Goal: Contribute content: Add original content to the website for others to see

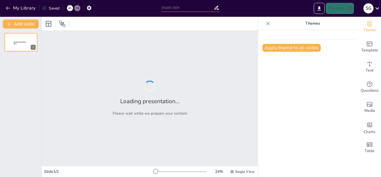
type input "Evolución Histórica del Comercio y el Papel del Comerciante en la Economía"
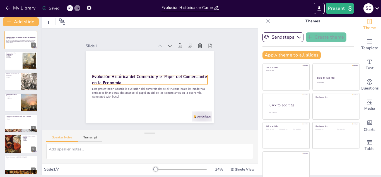
scroll to position [3, 0]
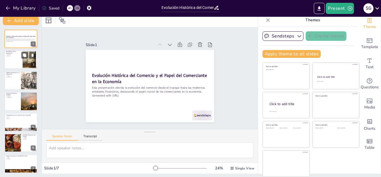
click at [19, 62] on div at bounding box center [20, 59] width 33 height 19
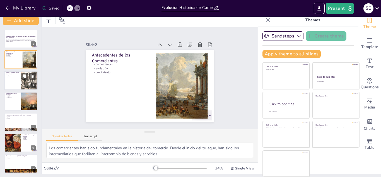
click at [16, 75] on p "moneda" at bounding box center [12, 75] width 13 height 1
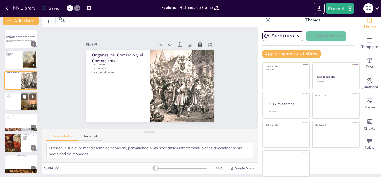
click at [16, 102] on div at bounding box center [20, 100] width 33 height 19
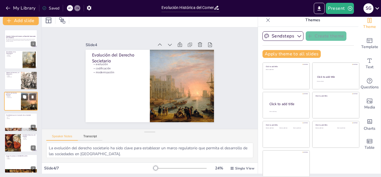
scroll to position [2, 0]
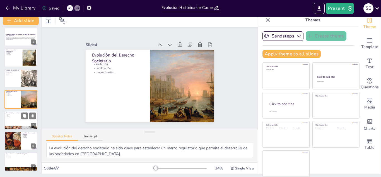
click at [14, 119] on div at bounding box center [20, 119] width 33 height 19
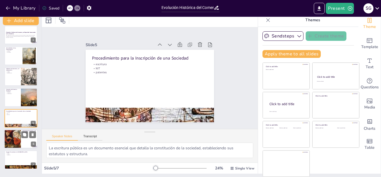
click at [19, 134] on div at bounding box center [12, 138] width 33 height 19
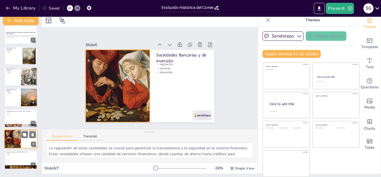
click at [15, 134] on div at bounding box center [12, 138] width 33 height 19
click at [14, 137] on div at bounding box center [12, 138] width 33 height 19
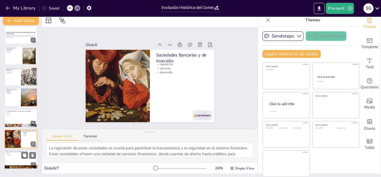
click at [18, 156] on div at bounding box center [20, 159] width 33 height 19
type textarea "Los grupos financieros agrupan diferentes entidades que ofrecen servicios varia…"
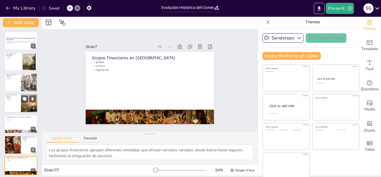
scroll to position [0, 0]
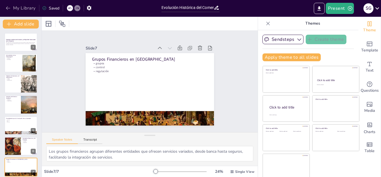
click at [6, 8] on icon "button" at bounding box center [8, 8] width 6 height 6
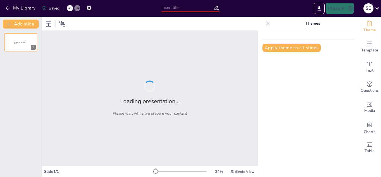
type input "Evolución Histórica del Comercio y el Papel del Comerciante en la Economía"
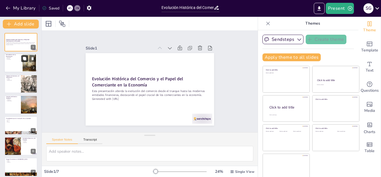
click at [24, 59] on icon at bounding box center [24, 58] width 3 height 3
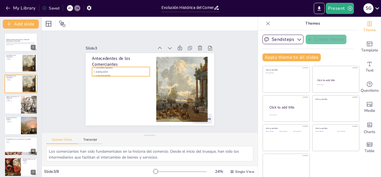
click at [109, 73] on p "crecimiento" at bounding box center [132, 58] width 46 height 42
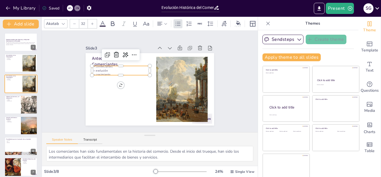
click at [118, 69] on p "evolución" at bounding box center [126, 62] width 56 height 22
click at [121, 64] on p "comerciantes" at bounding box center [142, 50] width 42 height 46
click at [108, 69] on p "evolución" at bounding box center [132, 55] width 49 height 37
click at [107, 69] on p "evolución" at bounding box center [130, 57] width 52 height 32
click at [103, 69] on p "evolución" at bounding box center [123, 65] width 57 height 16
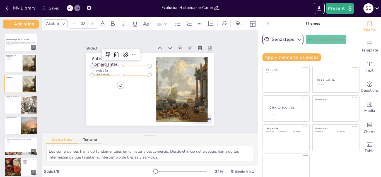
click at [103, 69] on p "evolución" at bounding box center [126, 62] width 56 height 22
click at [115, 65] on p "comerciantes" at bounding box center [138, 51] width 46 height 42
click at [141, 93] on p "comerciantes" at bounding box center [167, 109] width 52 height 32
click at [115, 73] on div "Antecedentes de los Comerciantes comerciantes evolución crecimiento" at bounding box center [145, 88] width 147 height 127
click at [117, 74] on div at bounding box center [122, 71] width 57 height 16
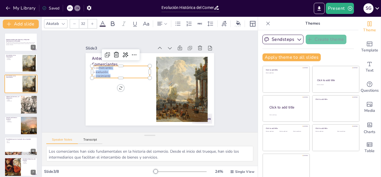
click at [153, 72] on p "crecimiento" at bounding box center [155, 52] width 4 height 58
click at [161, 54] on icon at bounding box center [165, 54] width 9 height 9
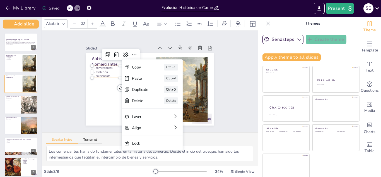
click at [107, 69] on p "evolución" at bounding box center [125, 63] width 56 height 22
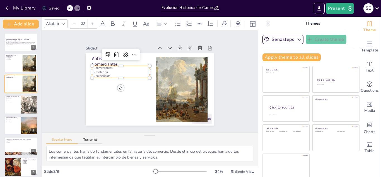
click at [108, 67] on p "comerciantes" at bounding box center [126, 60] width 56 height 22
click at [16, 106] on div at bounding box center [20, 104] width 33 height 19
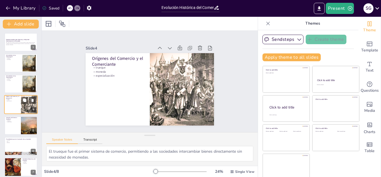
scroll to position [2, 0]
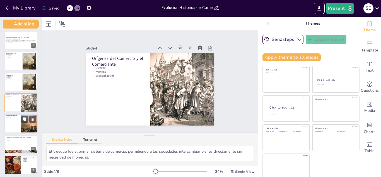
click at [15, 120] on p "modernización" at bounding box center [12, 119] width 13 height 1
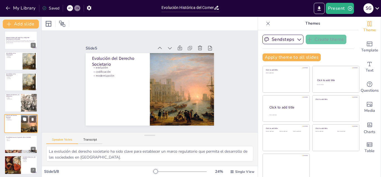
scroll to position [23, 0]
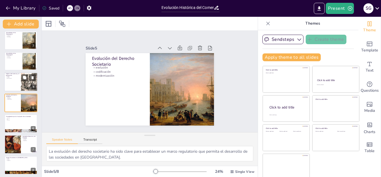
click at [20, 86] on div at bounding box center [20, 81] width 33 height 19
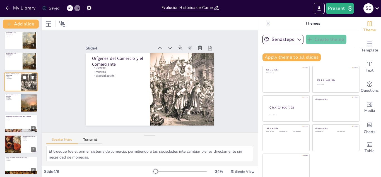
scroll to position [2, 0]
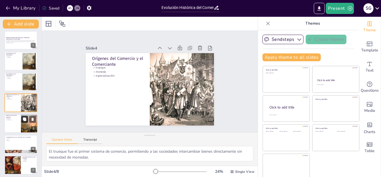
click at [27, 121] on button at bounding box center [24, 118] width 7 height 7
type textarea "La evolución del derecho societario ha sido clave para establecer un marco regu…"
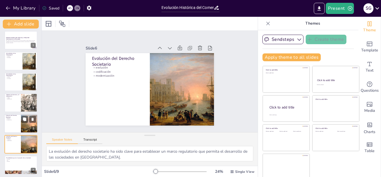
scroll to position [44, 0]
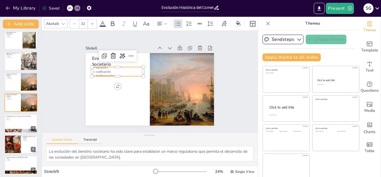
click at [126, 66] on p "evolución" at bounding box center [142, 47] width 33 height 44
click at [126, 65] on p "evolución" at bounding box center [142, 47] width 33 height 44
click at [102, 66] on p "evolución" at bounding box center [126, 54] width 49 height 25
drag, startPoint x: 89, startPoint y: 65, endPoint x: 107, endPoint y: 72, distance: 19.4
click at [107, 72] on div "evolución codificación modernización" at bounding box center [127, 56] width 50 height 36
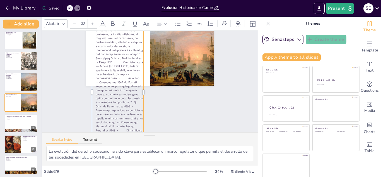
scroll to position [0, 0]
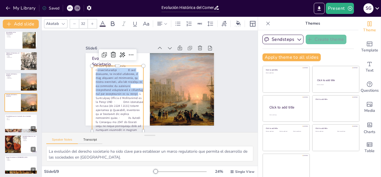
drag, startPoint x: 91, startPoint y: 70, endPoint x: 122, endPoint y: 94, distance: 39.2
click at [122, 94] on p at bounding box center [92, 97] width 129 height 135
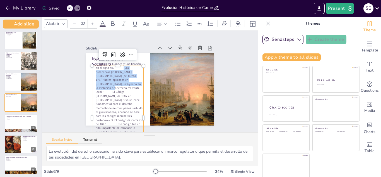
drag, startPoint x: 117, startPoint y: 74, endPoint x: 121, endPoint y: 90, distance: 16.2
click at [121, 90] on p "2. Influencia Europea y Codificación en el Siglo XIX · Las ordenanzas de Bilbao…" at bounding box center [100, 88] width 116 height 121
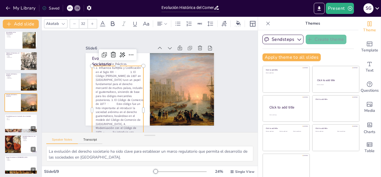
click at [123, 74] on p "2. Influencia Europea y Codificación en el Siglo XIX · 3. El Código de Napoleón…" at bounding box center [107, 68] width 105 height 90
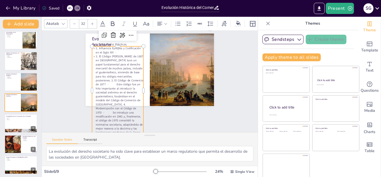
scroll to position [28, 0]
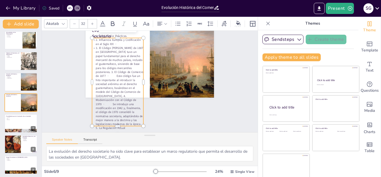
drag, startPoint x: 98, startPoint y: 54, endPoint x: 102, endPoint y: 56, distance: 4.9
click at [106, 54] on p "3. El Código de Napoleón de 1807 en Francia tuvo un papel fundamental para el d…" at bounding box center [154, 48] width 96 height 75
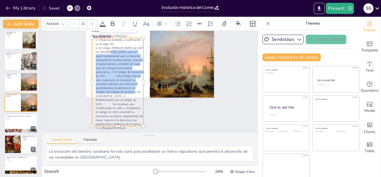
drag, startPoint x: 99, startPoint y: 55, endPoint x: 96, endPoint y: 94, distance: 39.7
click at [98, 94] on p "3. El Código de Napoleón de 1807 en Francia. tuvo un papel fundamental para el …" at bounding box center [146, 113] width 96 height 75
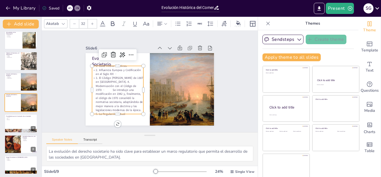
scroll to position [0, 0]
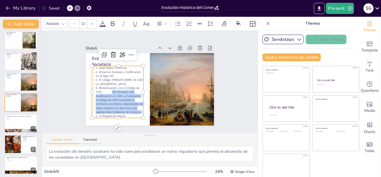
drag, startPoint x: 104, startPoint y: 88, endPoint x: 135, endPoint y: 110, distance: 37.5
click at [156, 110] on p "4. Modernización con el Código de 1970 · Se introdujo una modificación en 1942 …" at bounding box center [181, 102] width 50 height 60
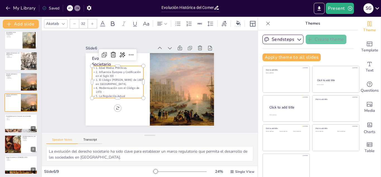
drag, startPoint x: 100, startPoint y: 91, endPoint x: 102, endPoint y: 91, distance: 2.8
click at [142, 74] on p "4. Modernización con el Código de 1970 ·" at bounding box center [158, 49] width 33 height 49
click at [101, 86] on p "4. Modernización con el Código de 1970 ·" at bounding box center [120, 66] width 44 height 40
click at [101, 88] on p "4. Modernización con el Código de 1970 ·" at bounding box center [119, 69] width 46 height 37
click at [110, 82] on p "4. Modernización con el Código de 1970 ·" at bounding box center [126, 57] width 33 height 49
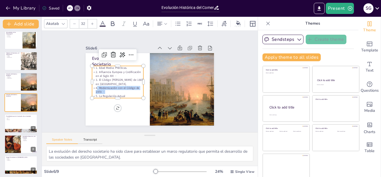
click at [101, 89] on p "4. Modernización con el Código de 1970 ·" at bounding box center [117, 72] width 49 height 33
click at [100, 90] on p "4. Modernización con el Código de 1970 ·" at bounding box center [117, 76] width 50 height 28
click at [101, 88] on p "4. Modernización con el Código de 1970 ·" at bounding box center [119, 69] width 46 height 37
click at [129, 89] on p "5. La Regulación Actual" at bounding box center [116, 70] width 41 height 37
click at [100, 90] on p "4. Modernización con el Código de 1970 ·" at bounding box center [117, 76] width 50 height 28
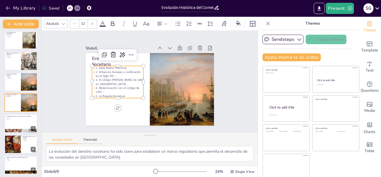
click at [110, 82] on p "4. Modernización con el Código de 1970 ·" at bounding box center [126, 57] width 33 height 49
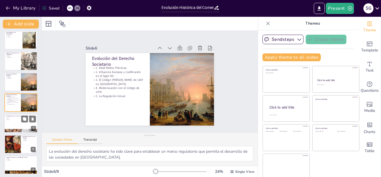
click at [18, 121] on div at bounding box center [20, 123] width 33 height 19
type textarea "La escritura pública es un documento esencial que detalla la constitución de la…"
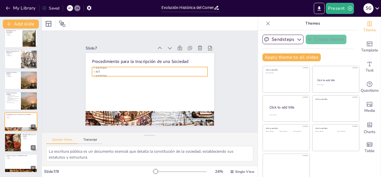
click at [130, 66] on div "escritura NIT patentes" at bounding box center [159, 85] width 58 height 110
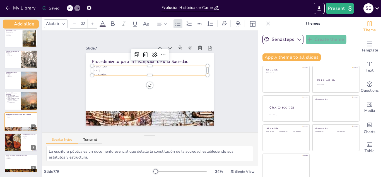
click at [106, 64] on p "escritura" at bounding box center [157, 68] width 102 height 61
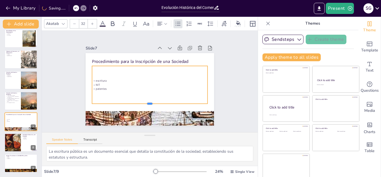
drag, startPoint x: 145, startPoint y: 74, endPoint x: 128, endPoint y: 94, distance: 25.8
click at [146, 105] on div at bounding box center [131, 97] width 81 height 89
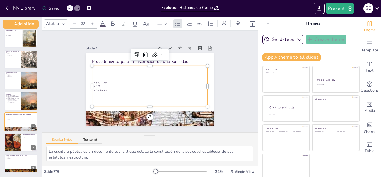
click at [94, 79] on p "escritura" at bounding box center [149, 82] width 111 height 40
click at [98, 80] on p "escritura" at bounding box center [149, 81] width 102 height 61
click at [119, 80] on p "escritura" at bounding box center [149, 82] width 61 height 102
click at [97, 80] on p "escritura" at bounding box center [149, 82] width 107 height 51
click at [99, 81] on p "escritura" at bounding box center [149, 82] width 107 height 51
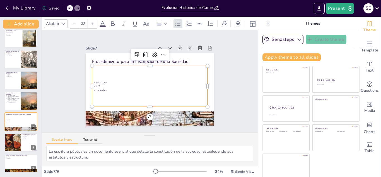
click at [109, 81] on p "escritura" at bounding box center [149, 81] width 80 height 89
drag, startPoint x: 100, startPoint y: 81, endPoint x: 88, endPoint y: 86, distance: 12.8
click at [112, 86] on div "escritura NIT patentes" at bounding box center [146, 84] width 68 height 106
drag, startPoint x: 101, startPoint y: 88, endPoint x: 88, endPoint y: 81, distance: 14.4
click at [133, 81] on div "escritura NIT patentes" at bounding box center [145, 81] width 24 height 116
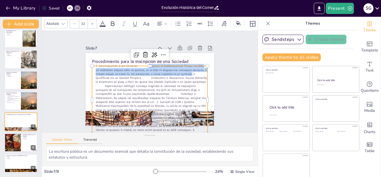
drag, startPoint x: 138, startPoint y: 67, endPoint x: 175, endPoint y: 74, distance: 37.3
click at [175, 74] on p at bounding box center [144, 99] width 132 height 104
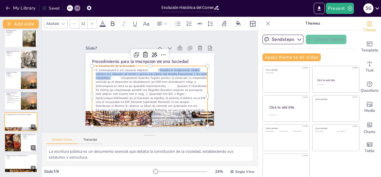
drag, startPoint x: 146, startPoint y: 70, endPoint x: 192, endPoint y: 74, distance: 46.2
click at [192, 74] on p at bounding box center [138, 92] width 122 height 126
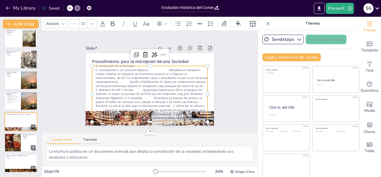
drag, startPoint x: 157, startPoint y: 70, endPoint x: 161, endPoint y: 73, distance: 5.3
click at [157, 70] on p at bounding box center [138, 90] width 119 height 123
click at [151, 70] on p "2. Inscripción en el Registro Mercantil · ·" at bounding box center [157, 73] width 88 height 80
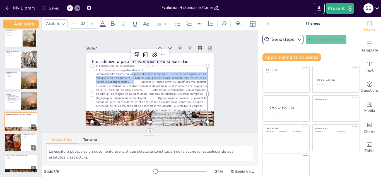
drag, startPoint x: 125, startPoint y: 74, endPoint x: 129, endPoint y: 82, distance: 8.1
click at [129, 82] on p at bounding box center [148, 98] width 121 height 64
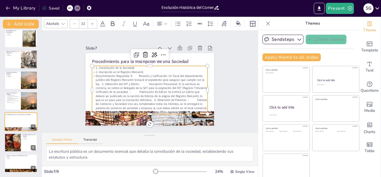
click at [161, 74] on p "Documentación Requerida: D Revisión y Calificación: Un fiscal del departamento …" at bounding box center [142, 91] width 117 height 100
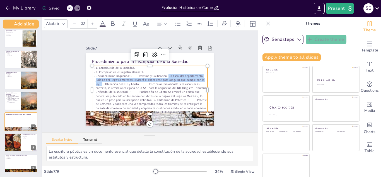
drag, startPoint x: 161, startPoint y: 74, endPoint x: 94, endPoint y: 82, distance: 67.4
click at [94, 82] on p "Documentación Requerida: D Revisión y Calificación: Un fiscal del departamento …" at bounding box center [146, 93] width 122 height 74
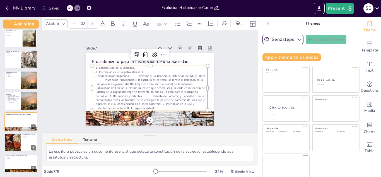
click at [134, 74] on p "Documentación Requerida: D Revisión y Calificación: 3. Obtención del NIT y Edic…" at bounding box center [145, 90] width 118 height 89
click at [132, 72] on p "Documentación Requerida: D Revisión y Calificación: 3. Obtención del NIT y Edic…" at bounding box center [147, 91] width 121 height 59
drag, startPoint x: 132, startPoint y: 72, endPoint x: 136, endPoint y: 76, distance: 5.7
click at [132, 73] on p "Documentación Requerida: D Revisión y Calificación: 3. Obtención del NIT y Edic…" at bounding box center [146, 91] width 121 height 70
click at [131, 73] on p "Documentación Requerida: D Revisión y Calificación: 3. Obtención del NIT y Edic…" at bounding box center [146, 91] width 121 height 70
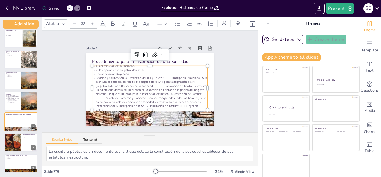
click at [119, 78] on p "Revisión y Calificación: 3. Obtención del NIT y Edicto · Inscripción Provisiona…" at bounding box center [145, 93] width 120 height 80
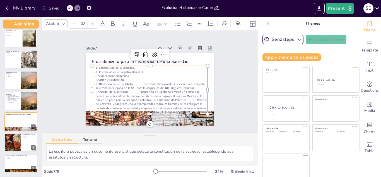
drag, startPoint x: 128, startPoint y: 83, endPoint x: 139, endPoint y: 83, distance: 10.9
click at [129, 83] on p "3. Obtención del NIT y Edicto · Inscripción Provisional: Si la escritura es cor…" at bounding box center [145, 97] width 120 height 66
click at [134, 83] on p "3. Obtención del NIT y Edicto. Inscripción Provisional: Si la escritura es corr…" at bounding box center [134, 83] width 44 height 118
click at [134, 82] on p "3. Obtención del NIT y Edicto. Inscripción Provisional: Si la escritura es corr…" at bounding box center [143, 96] width 119 height 76
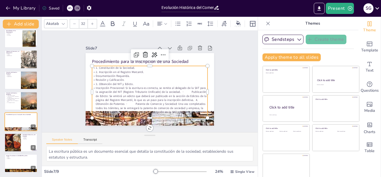
click at [119, 85] on p "Inscripción Provisional: Si la escritura es correcta, se remite al delegado de …" at bounding box center [144, 101] width 120 height 66
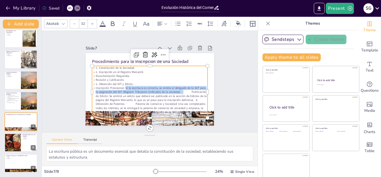
drag, startPoint x: 119, startPoint y: 86, endPoint x: 177, endPoint y: 90, distance: 57.9
click at [177, 90] on p "Inscripción Provisional. Si la escritura es correcta, se remite al delegado de …" at bounding box center [139, 98] width 116 height 85
click at [177, 90] on p "Inscripción Provisional. Si la escritura es correcta, se remite al delegado de …" at bounding box center [134, 94] width 101 height 107
drag, startPoint x: 165, startPoint y: 90, endPoint x: 119, endPoint y: 85, distance: 45.4
click at [119, 85] on p "Inscripción Provisional. Si la escritura es correcta, se remite al delegado de …" at bounding box center [138, 98] width 112 height 94
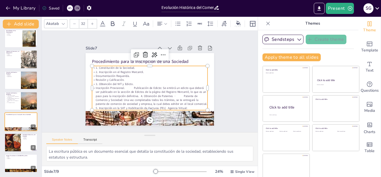
click at [127, 86] on p "Inscripción Provisional. Publicación de Edicto: Se emitirá un edicto que deberá…" at bounding box center [139, 93] width 102 height 95
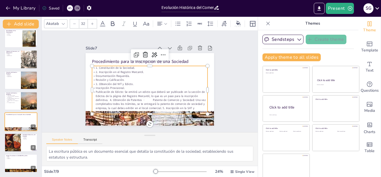
click at [117, 90] on p "Publicación de Edicto: Se emitirá un edicto que deberá ser publicado en la secc…" at bounding box center [132, 91] width 79 height 112
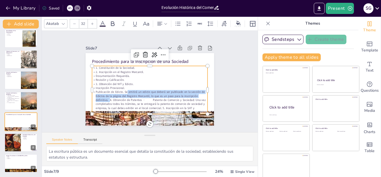
drag, startPoint x: 120, startPoint y: 90, endPoint x: 102, endPoint y: 100, distance: 20.1
click at [102, 100] on p "Publicación de Edicto. Se emitirá un edicto que deberá ser publicado en la secc…" at bounding box center [147, 102] width 117 height 36
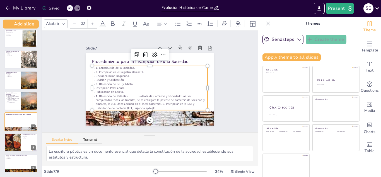
click at [127, 95] on p "4. Obtención de Patentes · Patente de Comercio y Sociedad: Una vez completados …" at bounding box center [133, 93] width 81 height 103
click at [127, 94] on p "4. Obtención de Patentes. Patente de Comercio y Sociedad: Una vez completados t…" at bounding box center [145, 101] width 116 height 40
click at [128, 94] on p "4. Obtención de Patentes. }" at bounding box center [145, 93] width 111 height 40
click at [131, 98] on p "Patente de Comercio y Sociedad: Una vez completados todos los trámites, se te e…" at bounding box center [134, 64] width 97 height 89
click at [131, 98] on p "Patente de Comercio y Sociedad: Una vez completados todos los trámites, se te e…" at bounding box center [129, 90] width 62 height 112
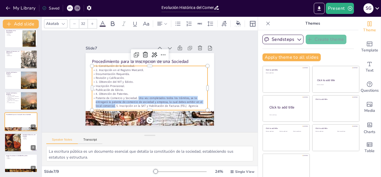
drag, startPoint x: 132, startPoint y: 98, endPoint x: 109, endPoint y: 106, distance: 25.0
click at [114, 106] on p "Patente de Comercio y Sociedad. Una vez completados todos los trámites, se te e…" at bounding box center [128, 83] width 28 height 117
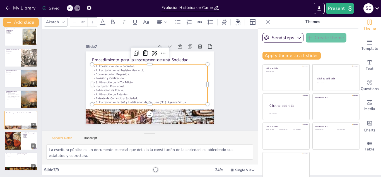
scroll to position [3, 0]
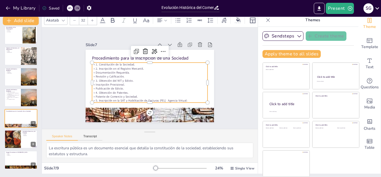
click at [161, 98] on p "5. Inscripción en la SAT y Habilitación de Facturas (FEL) Agencia Virtual:" at bounding box center [145, 100] width 114 height 28
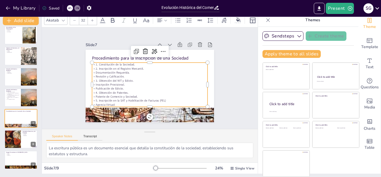
scroll to position [1, 0]
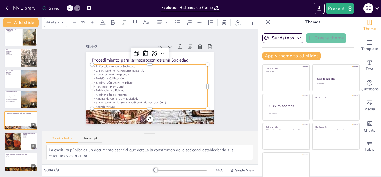
click at [160, 100] on p "5. Inscripción en la SAT y Habilitación de Facturas (FEL)" at bounding box center [140, 100] width 107 height 51
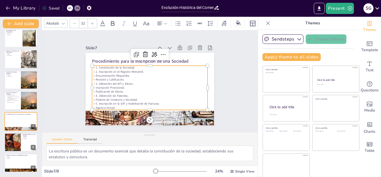
scroll to position [0, 0]
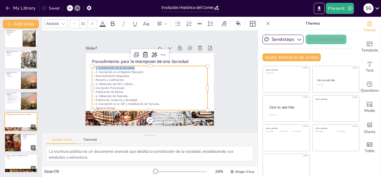
drag, startPoint x: 89, startPoint y: 67, endPoint x: 128, endPoint y: 67, distance: 39.3
click at [128, 67] on p "1. Constitución de la Sociedad." at bounding box center [153, 69] width 111 height 40
click at [102, 23] on icon at bounding box center [102, 23] width 7 height 7
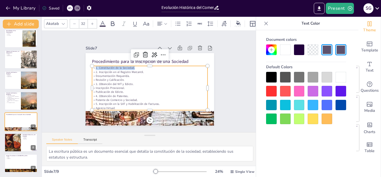
click at [284, 94] on div at bounding box center [285, 91] width 11 height 11
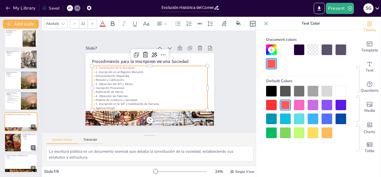
click at [215, 79] on div "Slide 1 Evolución Histórica del Comercio y el Papel del Comerciante en la Econo…" at bounding box center [150, 81] width 182 height 156
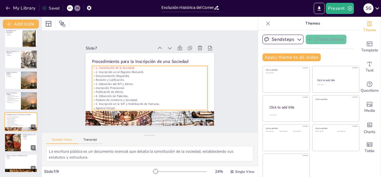
click at [157, 79] on p "Revisión y Calificación." at bounding box center [151, 79] width 96 height 71
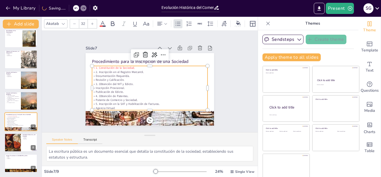
click at [98, 75] on p "Documentación Requerida." at bounding box center [151, 76] width 107 height 51
click at [97, 77] on p "Revisión y Calificación." at bounding box center [150, 80] width 107 height 51
drag, startPoint x: 155, startPoint y: 66, endPoint x: 156, endPoint y: 63, distance: 2.9
click at [156, 63] on div "Procedimiento para la Inscripción de una Sociedad 1. Constitución de la Socieda…" at bounding box center [158, 55] width 122 height 40
click at [164, 80] on div "1. Constitución de la Sociedad. 2. Inscripción en el Registro Mercantil. Docume…" at bounding box center [144, 84] width 103 height 119
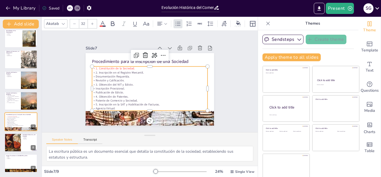
click at [144, 71] on p "2. Inscripción en el Registro Mercantil." at bounding box center [158, 80] width 28 height 114
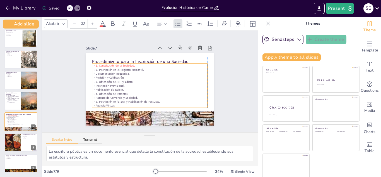
drag, startPoint x: 90, startPoint y: 71, endPoint x: 92, endPoint y: 68, distance: 3.4
click at [114, 68] on p "2. Inscripción en el Registro Mercantil." at bounding box center [158, 72] width 89 height 80
click at [164, 90] on p "4. Obtención de Patentes." at bounding box center [144, 92] width 107 height 51
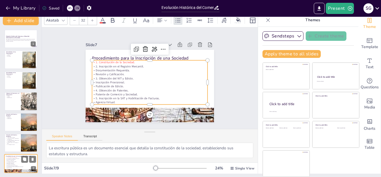
scroll to position [45, 0]
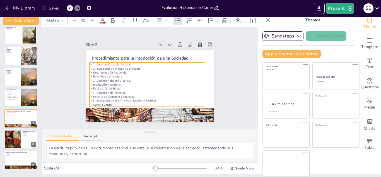
click at [110, 64] on p "2. Inscripción en el Registro Mercantil." at bounding box center [154, 69] width 89 height 80
click at [136, 68] on p "2. Inscripción en el Registro Mercantil." at bounding box center [150, 68] width 111 height 40
click at [136, 67] on p "2. Inscripción en el Registro Mercantil." at bounding box center [152, 68] width 102 height 61
click at [136, 67] on p "2. Inscripción en el Registro Mercantil." at bounding box center [150, 68] width 111 height 40
click at [136, 67] on p "2. Inscripción en el Registro Mercantil." at bounding box center [156, 71] width 61 height 102
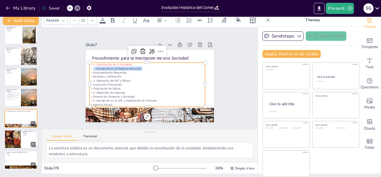
click at [136, 67] on p "2. Inscripción en el Registro Mercantil." at bounding box center [150, 68] width 111 height 40
click at [104, 19] on icon at bounding box center [102, 20] width 7 height 7
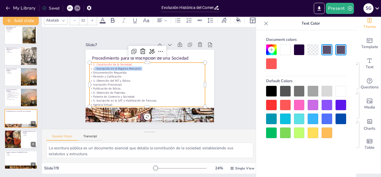
click at [271, 66] on div at bounding box center [271, 63] width 11 height 11
click at [123, 79] on p "3. Obtención del NIT y Edicto." at bounding box center [146, 78] width 96 height 71
click at [122, 79] on p "3. Obtención del NIT y Edicto." at bounding box center [146, 78] width 102 height 61
click at [127, 79] on p "3. Obtención del NIT y Edicto." at bounding box center [147, 76] width 40 height 111
click at [145, 78] on p "3. Obtención del NIT y Edicto." at bounding box center [147, 75] width 4 height 115
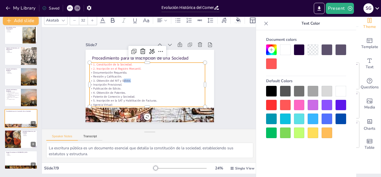
click at [124, 78] on p "3. Obtención del NIT y Edicto." at bounding box center [146, 78] width 89 height 80
click at [120, 78] on p "3. Obtención del NIT y Edicto." at bounding box center [146, 78] width 102 height 61
click at [120, 78] on p "3. Obtención del NIT y Edicto." at bounding box center [146, 80] width 111 height 40
click at [120, 78] on p "3. Obtención del NIT y Edicto." at bounding box center [146, 79] width 107 height 50
click at [274, 64] on div at bounding box center [271, 63] width 11 height 11
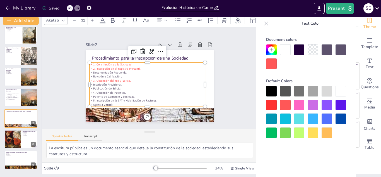
click at [108, 90] on p "4. Obtención de Patentes." at bounding box center [139, 87] width 96 height 71
click at [119, 91] on p "4. Obtención de Patentes." at bounding box center [144, 92] width 114 height 28
click at [119, 91] on p "4. Obtención de Patentes." at bounding box center [135, 80] width 40 height 111
click at [119, 90] on p "4. Obtención de Patentes." at bounding box center [142, 91] width 111 height 40
click at [119, 90] on p "4. Obtención de Patentes." at bounding box center [135, 83] width 61 height 102
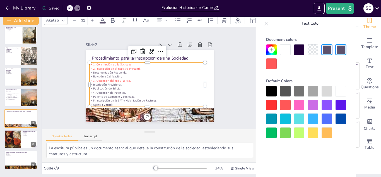
click at [118, 90] on p "4. Obtención de Patentes." at bounding box center [141, 90] width 107 height 51
click at [118, 90] on p "4. Obtención de Patentes." at bounding box center [147, 92] width 115 height 4
click at [118, 90] on p "4. Obtención de Patentes." at bounding box center [139, 88] width 96 height 71
click at [270, 64] on div at bounding box center [271, 63] width 11 height 11
click at [144, 98] on p "5. Inscripción en la SAT y Habilitación de Facturas." at bounding box center [140, 99] width 111 height 40
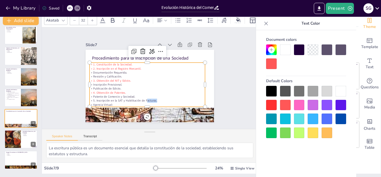
click at [144, 98] on p "5. Inscripción en la SAT y Habilitación de Facturas." at bounding box center [140, 99] width 111 height 40
click at [144, 98] on p "5. Inscripción en la SAT y Habilitación de Facturas." at bounding box center [144, 100] width 115 height 16
click at [187, 90] on p "4. Obtención de Patentes." at bounding box center [144, 92] width 114 height 28
click at [142, 99] on p "5. Inscripción en la SAT y Habilitación de Facturas." at bounding box center [128, 84] width 51 height 107
click at [142, 98] on p "5. Inscripción en la SAT y Habilitación de Facturas." at bounding box center [128, 84] width 51 height 107
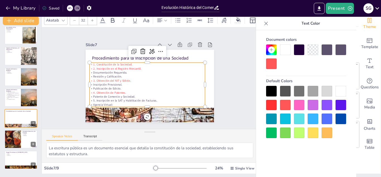
click at [142, 98] on p "5. Inscripción en la SAT y Habilitación de Facturas." at bounding box center [136, 96] width 102 height 61
click at [135, 64] on p "5. Inscripción en la SAT y Habilitación de Facturas." at bounding box center [149, 55] width 115 height 16
click at [135, 98] on p "5. Inscripción en la SAT y Habilitación de Facturas." at bounding box center [143, 99] width 114 height 28
click at [135, 98] on p "5. Inscripción en la SAT y Habilitación de Facturas." at bounding box center [128, 87] width 61 height 102
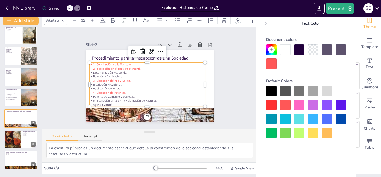
click at [148, 98] on p "5. Inscripción en la SAT y Habilitación de Facturas." at bounding box center [140, 99] width 111 height 40
click at [148, 98] on p "5. Inscripción en la SAT y Habilitación de Facturas." at bounding box center [136, 96] width 102 height 61
click at [272, 67] on div at bounding box center [271, 63] width 11 height 11
click at [181, 86] on p "Publicación de Edicto." at bounding box center [147, 88] width 115 height 4
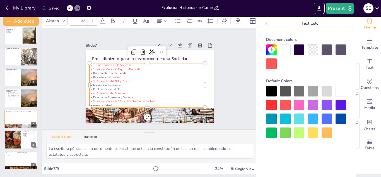
scroll to position [3, 0]
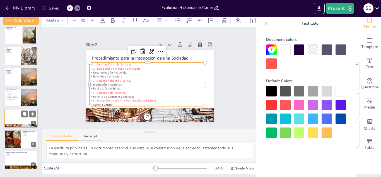
click at [18, 116] on div at bounding box center [20, 117] width 30 height 11
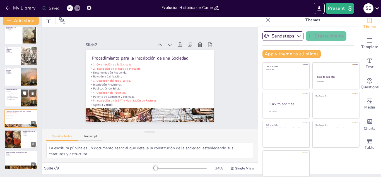
click at [20, 100] on div at bounding box center [20, 97] width 33 height 19
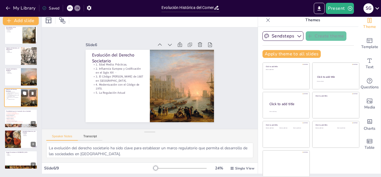
scroll to position [44, 0]
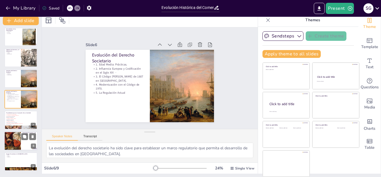
click at [22, 147] on div at bounding box center [20, 140] width 33 height 19
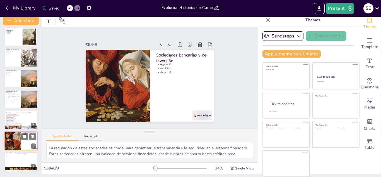
scroll to position [45, 0]
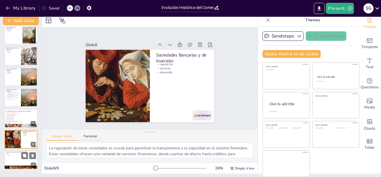
click at [8, 150] on div "Grupos Financieros en Guatemala grupos control regulación" at bounding box center [20, 150] width 33 height 0
type textarea "Los grupos financieros agrupan diferentes entidades que ofrecen servicios varia…"
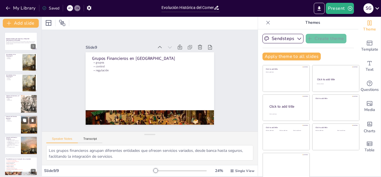
scroll to position [0, 0]
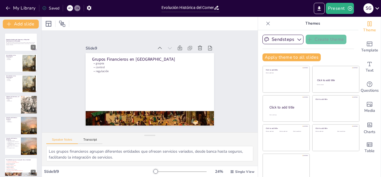
click at [51, 6] on div "Saved" at bounding box center [50, 8] width 17 height 5
click at [321, 8] on icon "Export to PowerPoint" at bounding box center [319, 8] width 3 height 4
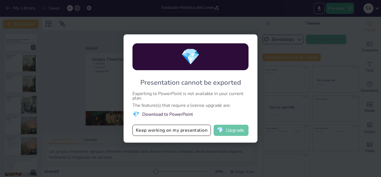
click at [231, 132] on button "💎 Upgrade" at bounding box center [231, 129] width 35 height 11
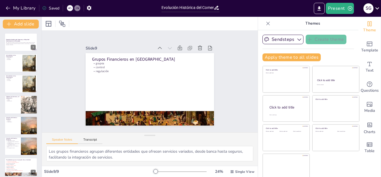
click at [375, 9] on icon at bounding box center [378, 8] width 8 height 8
click at [376, 9] on icon at bounding box center [378, 8] width 8 height 8
click at [376, 8] on icon at bounding box center [378, 8] width 8 height 8
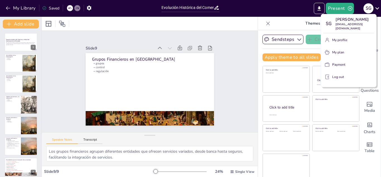
click at [340, 79] on p "Log out" at bounding box center [338, 76] width 12 height 5
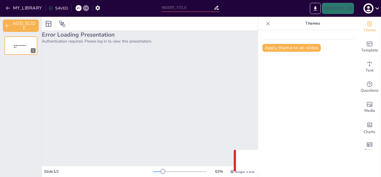
click at [229, 69] on div "Error Loading Presentation Authentication required. Please log in to view this …" at bounding box center [150, 98] width 216 height 135
click at [18, 49] on div at bounding box center [20, 45] width 33 height 19
click at [183, 171] on div at bounding box center [180, 171] width 54 height 4
click at [165, 170] on div at bounding box center [180, 171] width 54 height 4
click at [153, 170] on div at bounding box center [180, 171] width 54 height 4
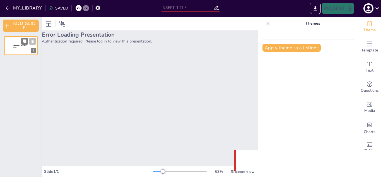
click at [28, 51] on div at bounding box center [20, 45] width 33 height 19
click at [375, 8] on icon at bounding box center [378, 8] width 8 height 8
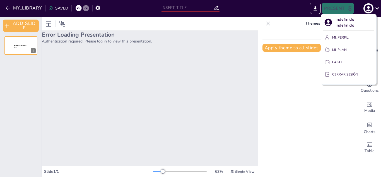
click at [235, 95] on div at bounding box center [190, 88] width 381 height 177
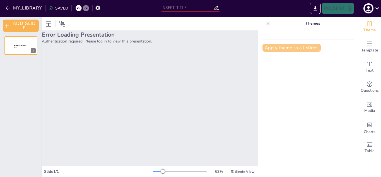
click at [278, 48] on button "Apply theme to all slides" at bounding box center [291, 48] width 58 height 8
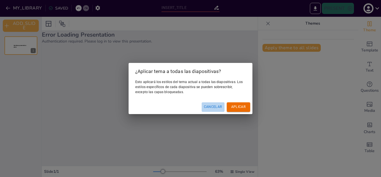
click at [217, 106] on font "Cancelar" at bounding box center [213, 107] width 18 height 4
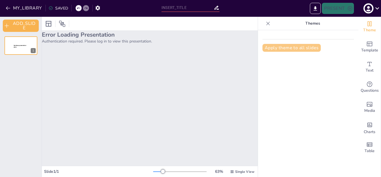
click at [294, 47] on button "Apply theme to all slides" at bounding box center [291, 48] width 58 height 8
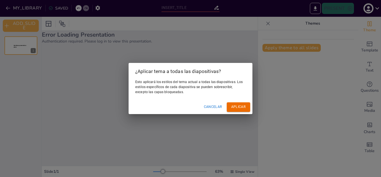
click at [236, 107] on font "Aplicar" at bounding box center [238, 107] width 15 height 4
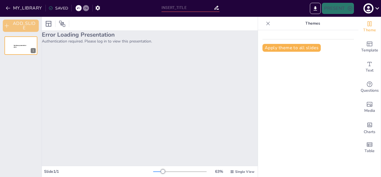
click at [15, 26] on button "ADD_SLIDE" at bounding box center [21, 26] width 36 height 12
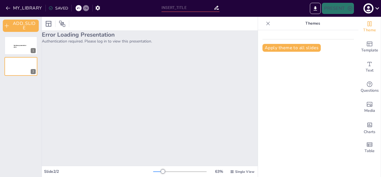
drag, startPoint x: 31, startPoint y: 50, endPoint x: 177, endPoint y: 94, distance: 151.9
click at [177, 94] on div "Error Loading Presentation Authentication required. Please log in to view this …" at bounding box center [150, 98] width 216 height 135
click at [58, 8] on div "SAVED" at bounding box center [59, 8] width 20 height 5
click at [78, 8] on icon at bounding box center [78, 8] width 3 height 1
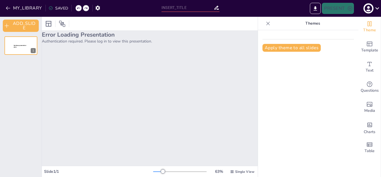
click at [78, 8] on icon at bounding box center [78, 8] width 3 height 1
click at [215, 8] on icon at bounding box center [217, 8] width 6 height 6
click at [194, 7] on input "text" at bounding box center [188, 8] width 52 height 8
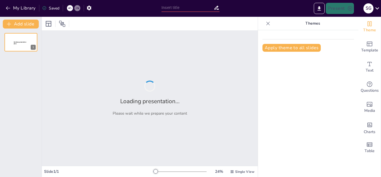
type input "New Sendsteps"
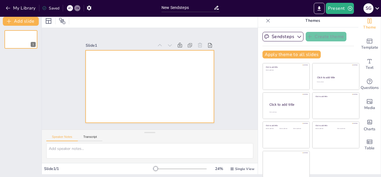
scroll to position [3, 0]
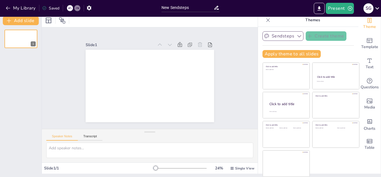
click at [297, 36] on icon "button" at bounding box center [300, 36] width 6 height 6
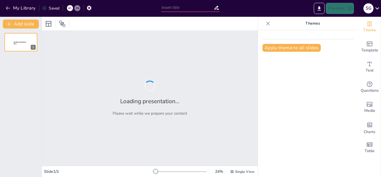
type input "Desarrollo del Derecho Societario en [GEOGRAPHIC_DATA]: Un Análisis Cronológico"
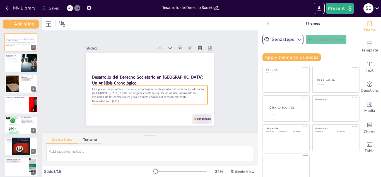
click at [123, 76] on p "Generated with [URL]" at bounding box center [146, 62] width 114 height 28
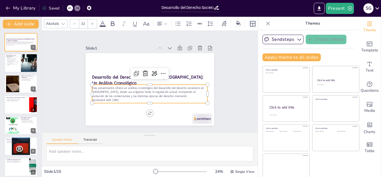
click at [123, 98] on p "Generated with [URL]" at bounding box center [141, 97] width 102 height 61
click at [124, 97] on p "Generated with Sendsteps.ai" at bounding box center [139, 96] width 96 height 71
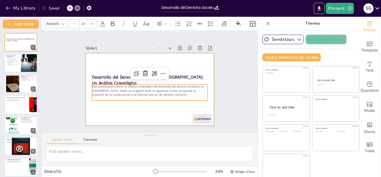
click at [107, 107] on div at bounding box center [146, 88] width 147 height 118
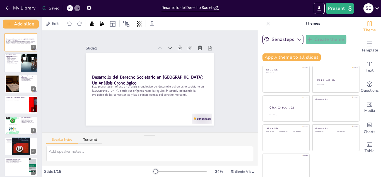
click at [22, 62] on div at bounding box center [29, 63] width 17 height 20
type textarea "Los comerciantes son fundamentales para el desarrollo económico, ya que su exis…"
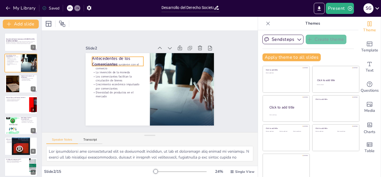
click at [107, 57] on p "Antecedentes de los Comerciantes" at bounding box center [129, 50] width 52 height 32
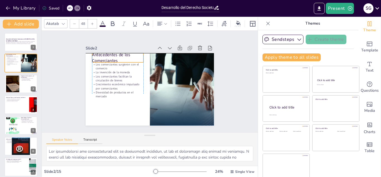
click at [169, 55] on p "Antecedentes de los Comerciantes" at bounding box center [182, 58] width 27 height 52
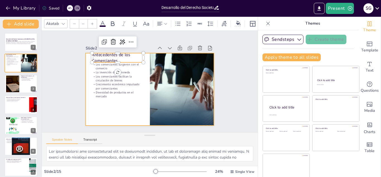
click at [137, 72] on p "Diversidad de productos en el mercado" at bounding box center [151, 47] width 28 height 50
type input "32"
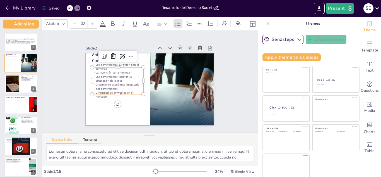
click at [120, 113] on div at bounding box center [147, 89] width 144 height 109
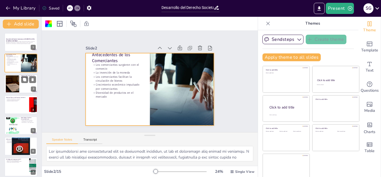
click at [24, 86] on div at bounding box center [20, 83] width 33 height 19
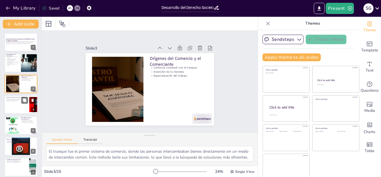
click at [18, 104] on div at bounding box center [20, 104] width 33 height 19
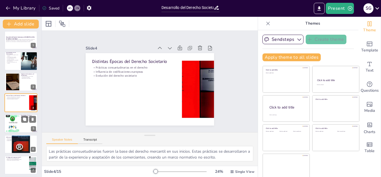
click at [23, 124] on div at bounding box center [20, 123] width 33 height 19
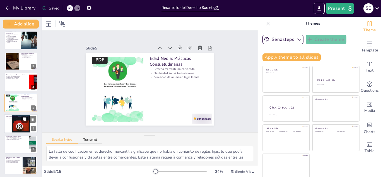
click at [19, 125] on div at bounding box center [20, 123] width 33 height 27
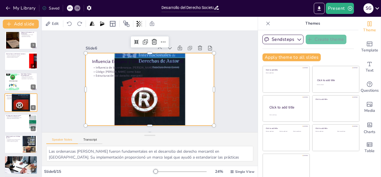
click at [168, 87] on div at bounding box center [146, 88] width 159 height 146
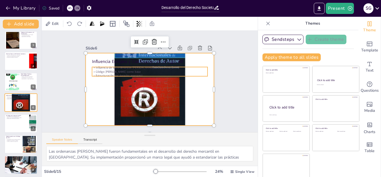
click at [120, 66] on p "Influencia de las ordenanzas de Bilbao" at bounding box center [160, 72] width 80 height 89
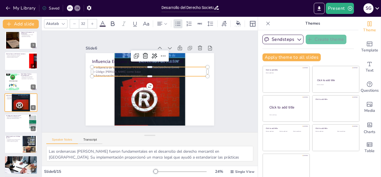
click at [102, 66] on p "Influencia de las ordenanzas de Bilbao" at bounding box center [155, 68] width 107 height 51
click at [96, 66] on p "Influencia de las ordenanzas de Bilbao" at bounding box center [153, 68] width 114 height 28
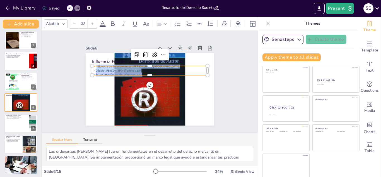
drag, startPoint x: 95, startPoint y: 65, endPoint x: 141, endPoint y: 72, distance: 45.7
click at [141, 72] on div "Influencia de las ordenanzas de Bilbao Código de Napoleón como base Estructurac…" at bounding box center [160, 78] width 47 height 114
click at [102, 21] on icon at bounding box center [102, 23] width 5 height 5
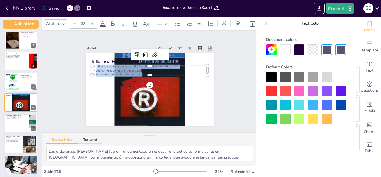
click at [273, 91] on div at bounding box center [271, 91] width 11 height 11
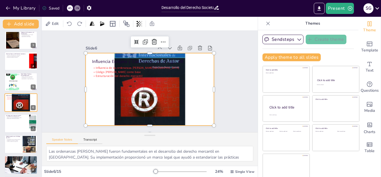
click at [199, 94] on div at bounding box center [146, 88] width 159 height 146
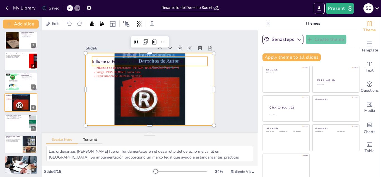
click at [136, 58] on p "Influencia Europea y Codificación en el Siglo XIX" at bounding box center [167, 71] width 63 height 103
click at [133, 58] on p "Influencia Europea y Codificación en el Siglo XIX" at bounding box center [159, 63] width 103 height 63
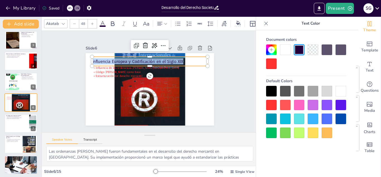
drag, startPoint x: 86, startPoint y: 60, endPoint x: 182, endPoint y: 62, distance: 95.4
click at [182, 62] on div "Influencia Europea y Codificación en el Siglo XIX" at bounding box center [159, 64] width 105 height 66
click at [271, 132] on div at bounding box center [271, 132] width 11 height 11
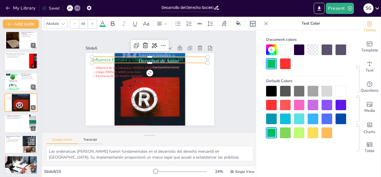
click at [201, 103] on div at bounding box center [145, 87] width 164 height 159
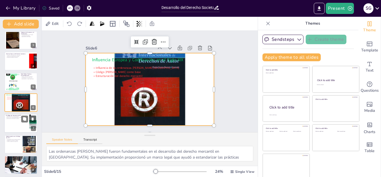
click at [17, 121] on div at bounding box center [20, 123] width 33 height 19
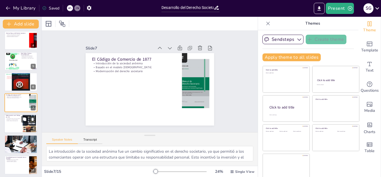
click at [10, 127] on div at bounding box center [20, 123] width 33 height 19
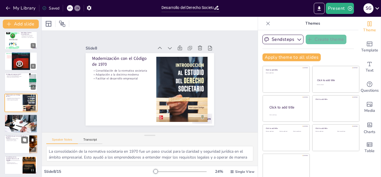
click at [13, 149] on div at bounding box center [20, 144] width 33 height 19
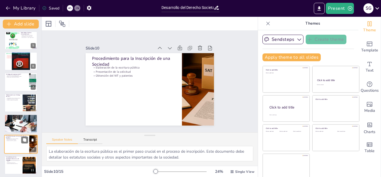
scroll to position [126, 0]
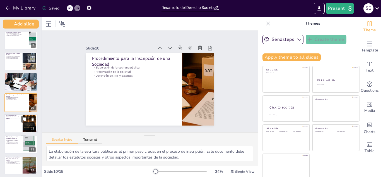
click at [15, 128] on div at bounding box center [20, 123] width 33 height 19
type textarea "La regulación por parte de la Superintendencia de Bancos es esencial para garan…"
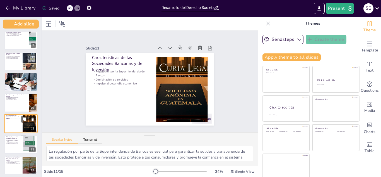
scroll to position [147, 0]
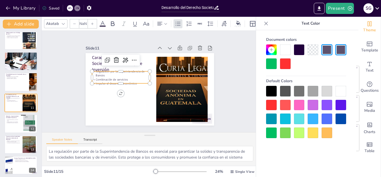
type input "32"
click at [137, 69] on div "Características de las Sociedades Bancarias y de Inversión Regulación por la Su…" at bounding box center [143, 86] width 134 height 146
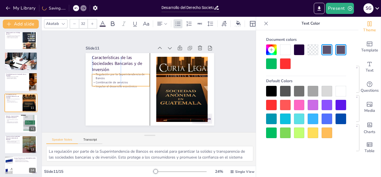
drag, startPoint x: 138, startPoint y: 70, endPoint x: 137, endPoint y: 73, distance: 3.1
click at [137, 73] on p "Regulación por la Superintendencia de Bancos" at bounding box center [127, 62] width 54 height 36
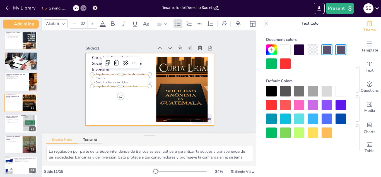
click at [144, 103] on div at bounding box center [142, 81] width 72 height 129
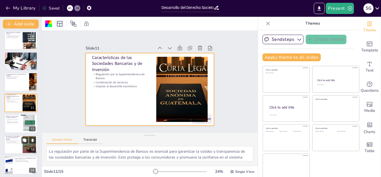
click at [16, 126] on div at bounding box center [20, 123] width 33 height 18
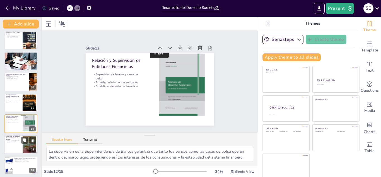
scroll to position [168, 0]
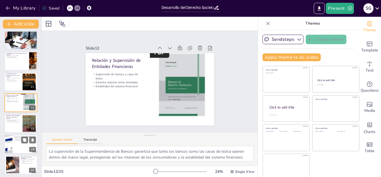
click at [15, 141] on div at bounding box center [20, 143] width 33 height 19
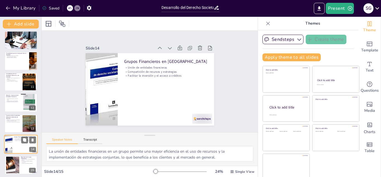
scroll to position [170, 0]
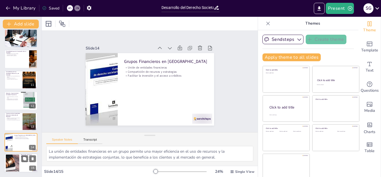
click at [19, 162] on div at bounding box center [12, 162] width 30 height 17
type textarea "La supervisión de la Superintendencia de Bancos es crucial para garantizar que …"
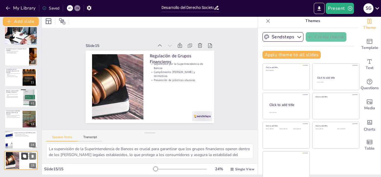
scroll to position [3, 0]
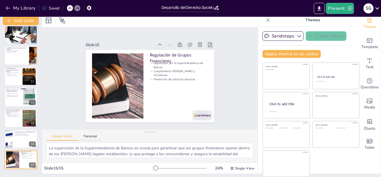
click at [189, 23] on icon at bounding box center [186, 19] width 8 height 8
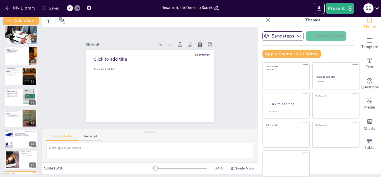
click at [163, 135] on icon at bounding box center [160, 138] width 6 height 6
type textarea "La supervisión de la Superintendencia de Bancos es crucial para garantizar que …"
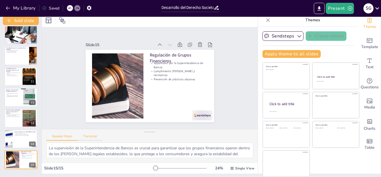
click at [94, 136] on button "Transcript" at bounding box center [90, 137] width 25 height 6
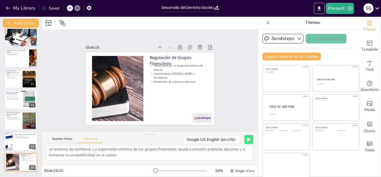
scroll to position [0, 0]
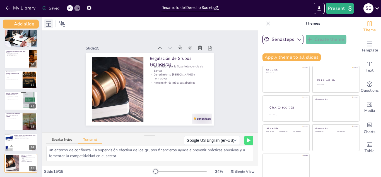
click at [49, 26] on icon at bounding box center [48, 23] width 7 height 7
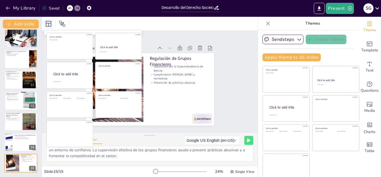
click at [49, 26] on icon at bounding box center [48, 23] width 7 height 7
click at [51, 23] on icon at bounding box center [49, 24] width 6 height 6
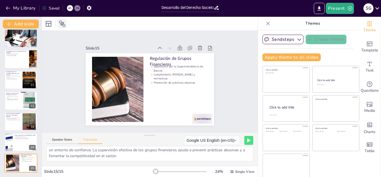
click at [64, 22] on icon at bounding box center [62, 23] width 7 height 7
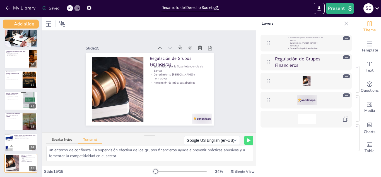
click at [232, 64] on div "Slide 1 Desarrollo del Derecho Societario en [GEOGRAPHIC_DATA]: Un Análisis Cro…" at bounding box center [150, 82] width 228 height 220
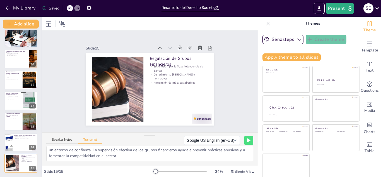
click at [217, 7] on icon at bounding box center [217, 8] width 6 height 6
click at [206, 8] on input "Desarrollo del Derecho Societario en [GEOGRAPHIC_DATA]: Un Análisis Cronológico" at bounding box center [188, 8] width 52 height 8
click at [211, 7] on input "Desarrollo del Derecho Societario en [GEOGRAPHIC_DATA]: Un Análisis Cronológico" at bounding box center [188, 8] width 52 height 8
click at [215, 6] on icon at bounding box center [217, 8] width 6 height 6
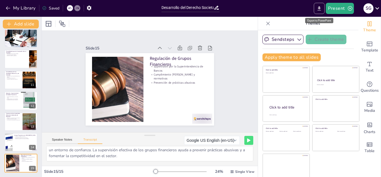
click at [321, 9] on icon "Export to PowerPoint" at bounding box center [319, 9] width 6 height 6
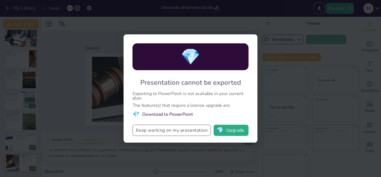
click at [170, 127] on button "Keep working on my presentation" at bounding box center [171, 129] width 78 height 11
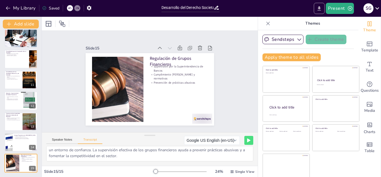
click at [319, 8] on icon "Export to PowerPoint" at bounding box center [319, 9] width 6 height 6
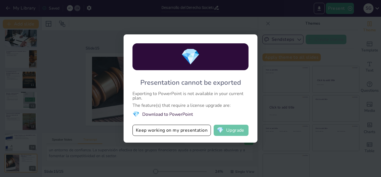
click at [229, 126] on button "💎 Upgrade" at bounding box center [231, 129] width 35 height 11
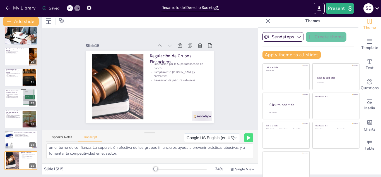
scroll to position [3, 0]
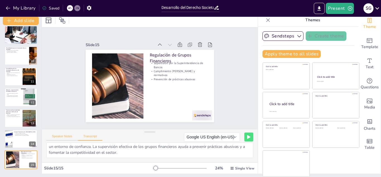
click at [61, 136] on button "Speaker Notes" at bounding box center [62, 137] width 32 height 6
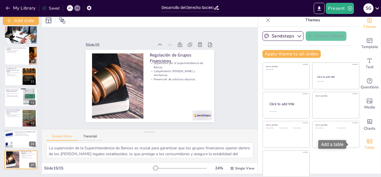
click at [366, 143] on icon "Add a table" at bounding box center [369, 141] width 7 height 7
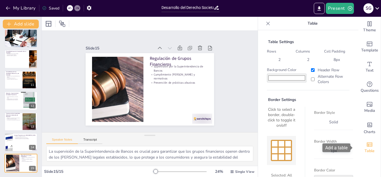
click at [367, 144] on icon "Add a table" at bounding box center [370, 144] width 6 height 4
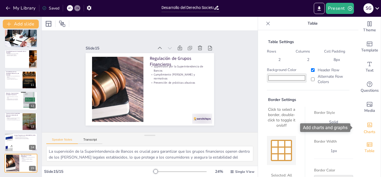
click at [365, 129] on span "Charts" at bounding box center [370, 132] width 12 height 6
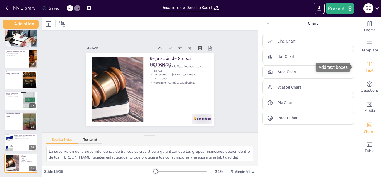
click at [367, 69] on span "Text" at bounding box center [370, 70] width 8 height 6
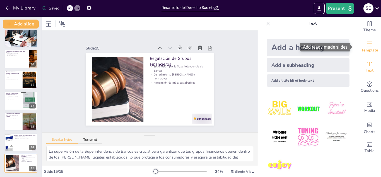
click at [361, 45] on div "Template" at bounding box center [369, 47] width 22 height 20
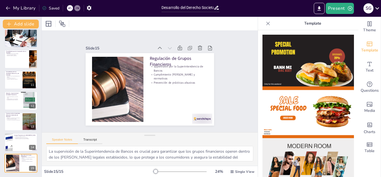
click at [235, 74] on div "Slide 1 Desarrollo del Derecho Societario en [GEOGRAPHIC_DATA]: Un Análisis Cro…" at bounding box center [150, 82] width 228 height 220
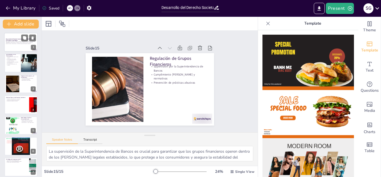
click at [20, 46] on div at bounding box center [20, 42] width 33 height 19
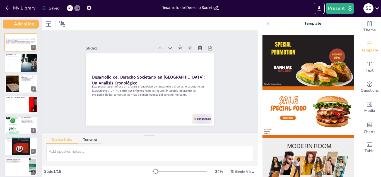
click at [174, 172] on div at bounding box center [180, 171] width 54 height 4
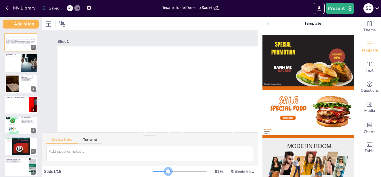
click at [165, 171] on div at bounding box center [160, 171] width 15 height 1
click at [158, 171] on div at bounding box center [160, 171] width 15 height 1
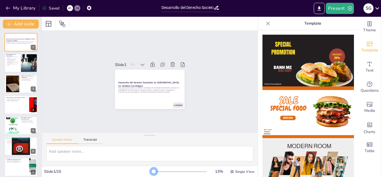
click at [153, 170] on div at bounding box center [180, 171] width 54 height 4
click at [53, 7] on div "Saved" at bounding box center [50, 8] width 17 height 5
click at [44, 7] on icon at bounding box center [44, 8] width 4 height 4
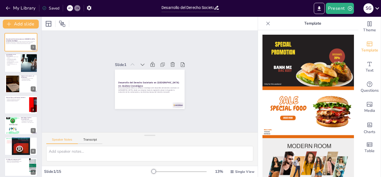
click at [44, 7] on icon at bounding box center [44, 8] width 4 height 4
click at [43, 7] on icon at bounding box center [44, 8] width 4 height 4
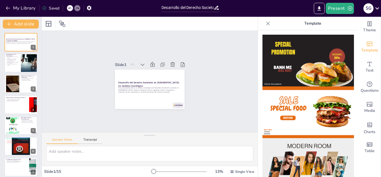
click at [43, 7] on icon at bounding box center [44, 8] width 4 height 4
click at [43, 8] on icon at bounding box center [44, 8] width 4 height 4
click at [42, 8] on icon at bounding box center [44, 8] width 4 height 4
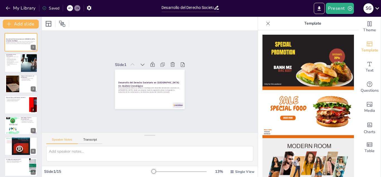
click at [371, 12] on div "S G" at bounding box center [368, 8] width 10 height 10
click at [376, 9] on icon at bounding box center [378, 8] width 8 height 8
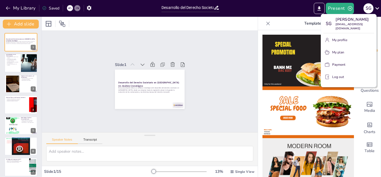
click at [379, 7] on div at bounding box center [190, 88] width 381 height 177
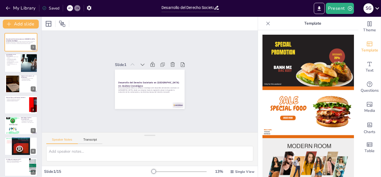
click at [371, 7] on div "S G" at bounding box center [368, 8] width 10 height 10
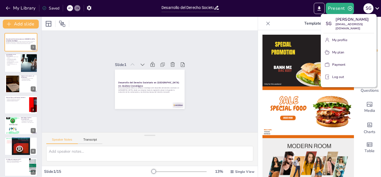
click at [371, 4] on div at bounding box center [190, 88] width 381 height 177
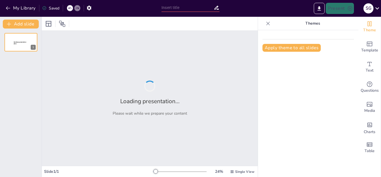
type input "Desarrollo del Derecho Societario en [GEOGRAPHIC_DATA]: Un Análisis Cronológico"
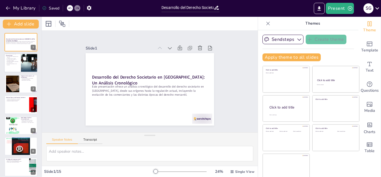
click at [18, 63] on p "Diversidad de productos en el mercado" at bounding box center [12, 64] width 13 height 2
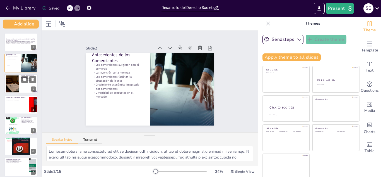
click at [20, 84] on div at bounding box center [20, 83] width 33 height 19
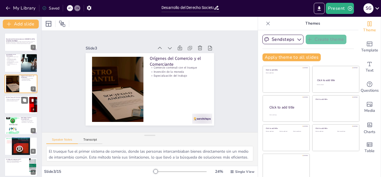
click at [13, 106] on div at bounding box center [20, 104] width 33 height 19
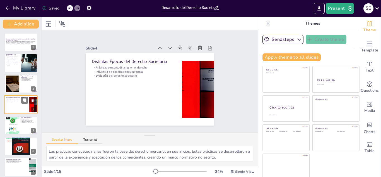
scroll to position [2, 0]
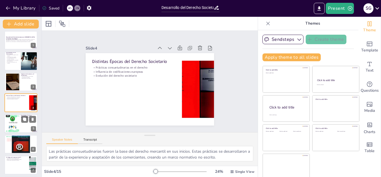
click at [12, 126] on div at bounding box center [12, 123] width 13 height 18
type textarea "La falta de codificación en el derecho mercantil significaba que no había un co…"
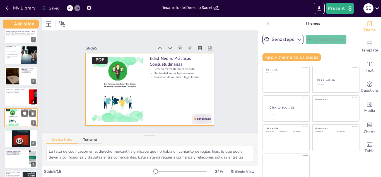
scroll to position [0, 0]
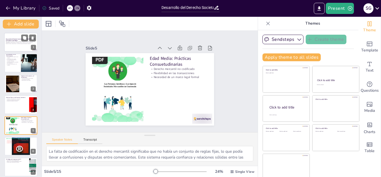
click at [15, 44] on p "Este presentación ofrece un análisis cronológico del desarrollo del derecho soc…" at bounding box center [21, 42] width 30 height 3
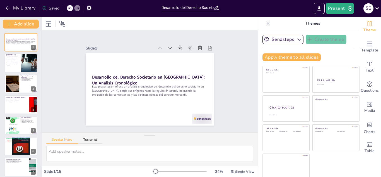
click at [265, 23] on icon at bounding box center [268, 24] width 6 height 6
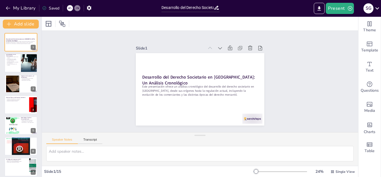
click at [218, 8] on icon at bounding box center [217, 8] width 6 height 6
click at [216, 9] on icon at bounding box center [216, 8] width 4 height 4
click at [87, 8] on icon "button" at bounding box center [89, 8] width 6 height 6
click at [88, 8] on icon "button" at bounding box center [89, 8] width 4 height 5
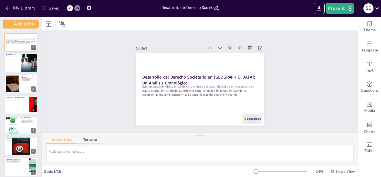
click at [310, 66] on div "Slide 1 Desarrollo del Derecho Societario en [GEOGRAPHIC_DATA]: Un Análisis Cro…" at bounding box center [200, 81] width 316 height 101
click at [57, 26] on span "Edit" at bounding box center [55, 23] width 9 height 5
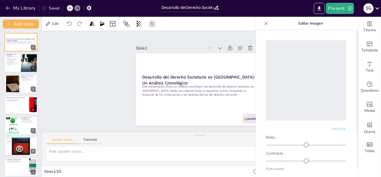
click at [151, 28] on div at bounding box center [152, 23] width 8 height 9
click at [151, 28] on div "Edit" at bounding box center [200, 24] width 316 height 14
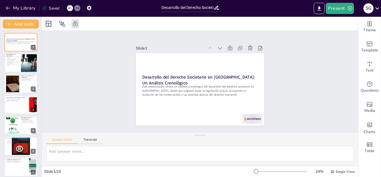
click at [48, 24] on icon at bounding box center [48, 23] width 7 height 7
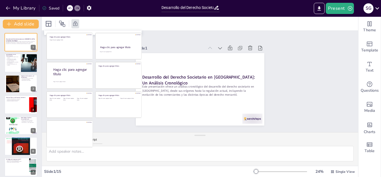
click at [127, 29] on div at bounding box center [200, 24] width 316 height 14
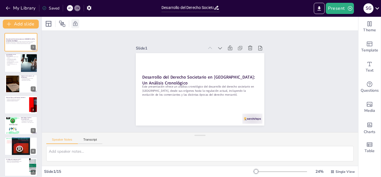
click at [76, 25] on icon at bounding box center [75, 23] width 4 height 5
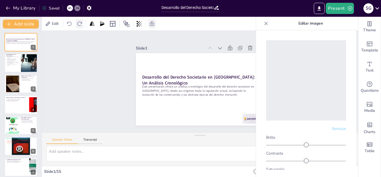
click at [80, 26] on div at bounding box center [80, 23] width 8 height 9
click at [176, 40] on div "Slide 1 Desarrollo del Derecho Societario en [GEOGRAPHIC_DATA]: Un Análisis Cro…" at bounding box center [200, 81] width 137 height 101
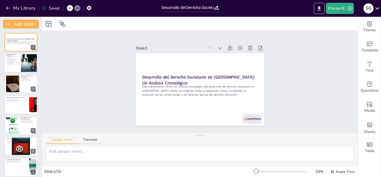
click at [377, 8] on icon at bounding box center [378, 8] width 8 height 8
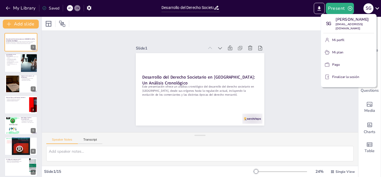
click at [344, 79] on font "Finalizar la sesión" at bounding box center [345, 76] width 27 height 4
